Goal: Check status: Check status

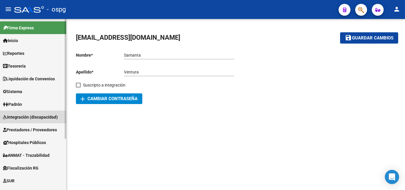
click at [37, 115] on span "Integración (discapacidad)" at bounding box center [30, 117] width 55 height 7
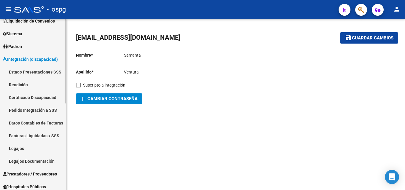
scroll to position [59, 0]
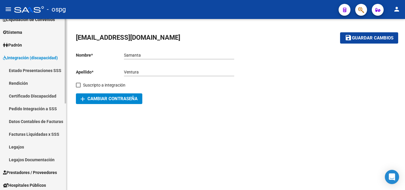
click at [45, 108] on link "Pedido Integración a SSS" at bounding box center [33, 108] width 66 height 13
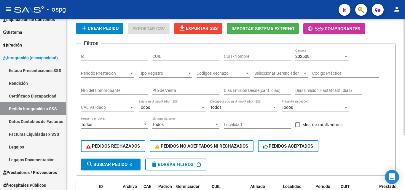
scroll to position [30, 0]
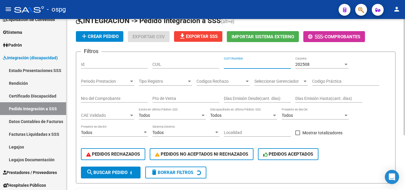
click at [241, 65] on input "CUIT/Nombre" at bounding box center [257, 64] width 67 height 5
paste input "30712207732"
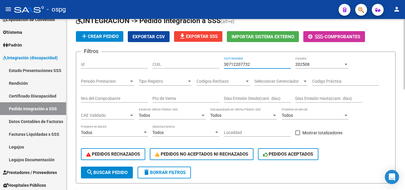
type input "30712207732"
click at [314, 61] on div "202508 Carpeta" at bounding box center [321, 63] width 53 height 12
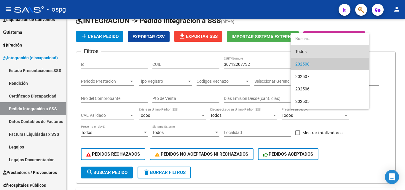
click at [305, 52] on span "Todos" at bounding box center [329, 51] width 69 height 12
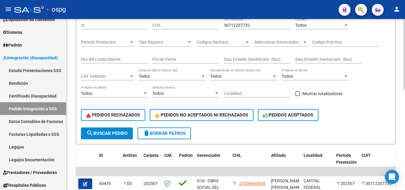
scroll to position [59, 0]
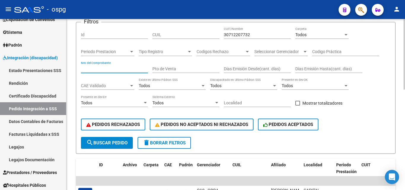
click at [128, 66] on input "Nro del Comprobante" at bounding box center [114, 68] width 67 height 5
type input "3058"
click at [105, 143] on span "search Buscar Pedido" at bounding box center [106, 142] width 41 height 5
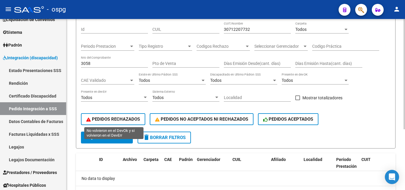
scroll to position [35, 0]
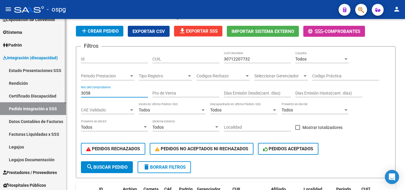
drag, startPoint x: 102, startPoint y: 93, endPoint x: 31, endPoint y: 91, distance: 71.5
click at [31, 91] on mat-sidenav-container "Firma Express Inicio Calendario SSS Instructivos Contacto OS Reportes Tablero d…" at bounding box center [202, 104] width 405 height 171
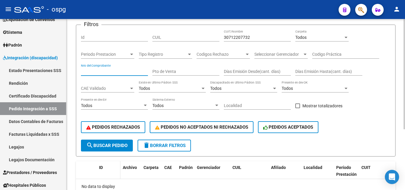
scroll to position [65, 0]
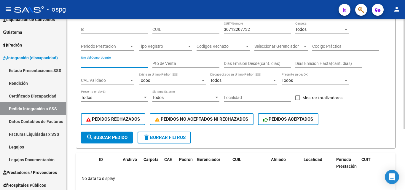
click at [110, 135] on span "search Buscar Pedido" at bounding box center [106, 137] width 41 height 5
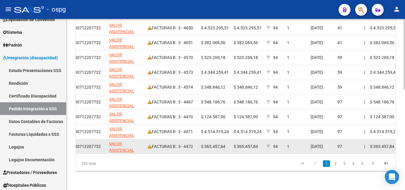
scroll to position [244, 0]
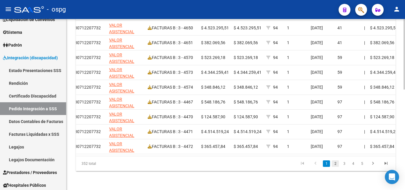
click at [338, 164] on link "2" at bounding box center [335, 163] width 7 height 7
click at [344, 164] on link "3" at bounding box center [344, 163] width 7 height 7
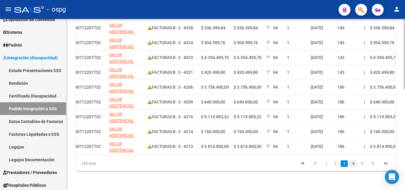
click at [354, 163] on link "4" at bounding box center [352, 163] width 7 height 7
click at [354, 163] on link "5" at bounding box center [352, 163] width 7 height 7
click at [359, 163] on div "352 total 3 4 5 6 7" at bounding box center [236, 163] width 320 height 15
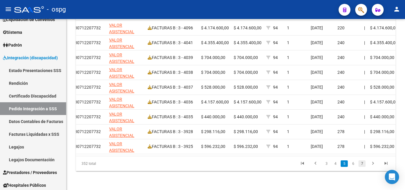
click at [362, 164] on link "7" at bounding box center [361, 163] width 7 height 7
click at [362, 164] on link "9" at bounding box center [361, 163] width 7 height 7
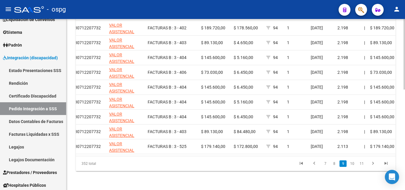
scroll to position [245, 0]
click at [361, 162] on link "11" at bounding box center [362, 163] width 8 height 7
